Goal: Task Accomplishment & Management: Complete application form

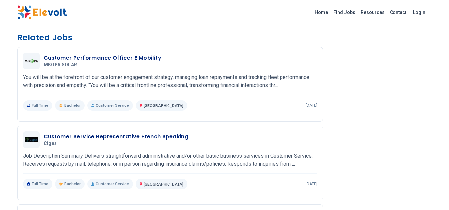
scroll to position [365, 0]
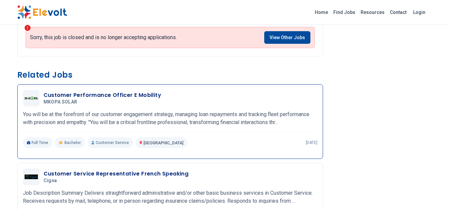
click at [108, 94] on h3 "Customer Performance Officer E Mobility" at bounding box center [103, 95] width 118 height 8
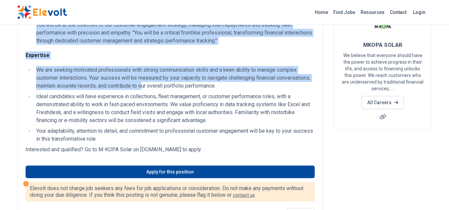
scroll to position [66, 0]
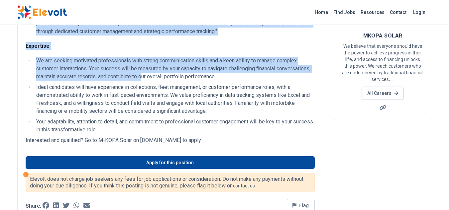
drag, startPoint x: 20, startPoint y: 38, endPoint x: 211, endPoint y: 135, distance: 214.2
copy div "Customer Performance Officer - E-Mobility All Jobs nairobi KE Full-time Bachelo…"
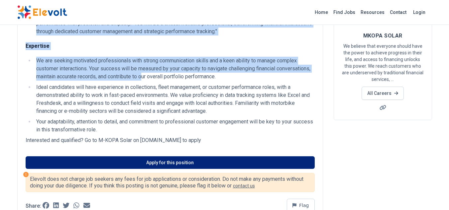
click at [167, 165] on link "Apply for this position" at bounding box center [170, 162] width 289 height 13
